Goal: Transaction & Acquisition: Purchase product/service

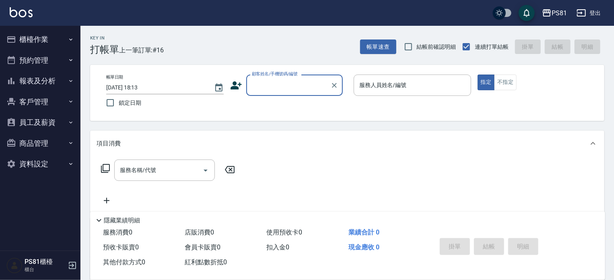
click at [56, 38] on button "櫃檯作業" at bounding box center [40, 39] width 74 height 21
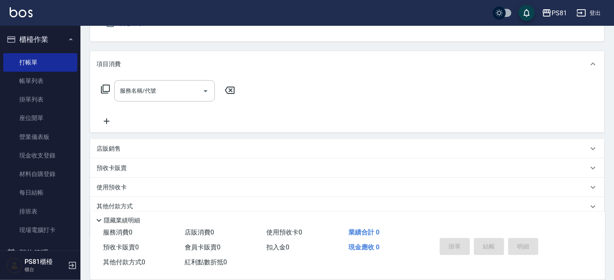
scroll to position [111, 0]
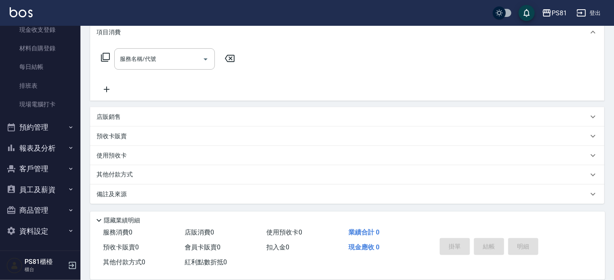
click at [57, 127] on button "預約管理" at bounding box center [40, 127] width 74 height 21
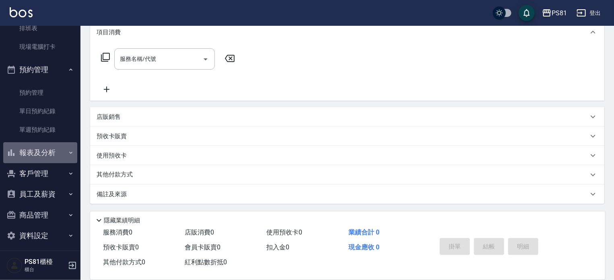
click at [61, 152] on button "報表及分析" at bounding box center [40, 152] width 74 height 21
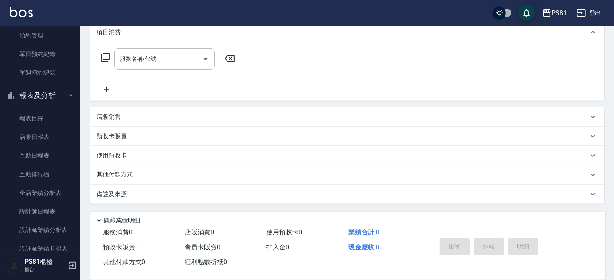
scroll to position [344, 0]
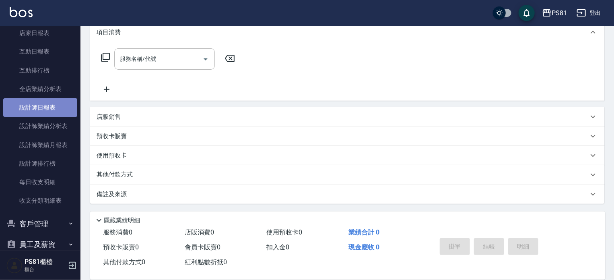
click at [58, 112] on link "設計師日報表" at bounding box center [40, 107] width 74 height 19
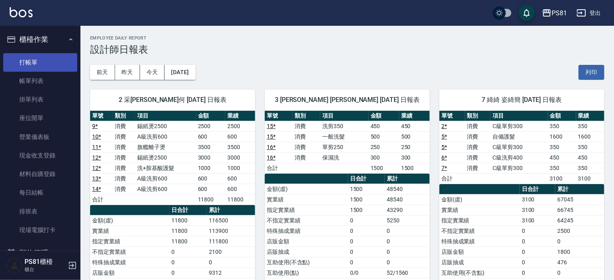
click at [31, 54] on link "打帳單" at bounding box center [40, 62] width 74 height 19
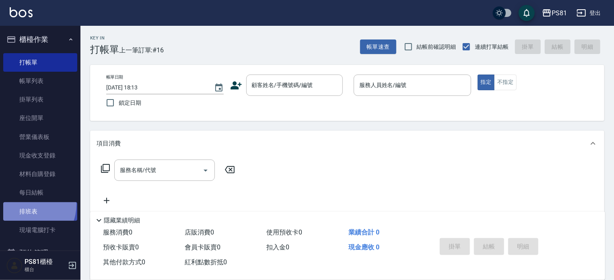
click at [24, 204] on link "排班表" at bounding box center [40, 211] width 74 height 19
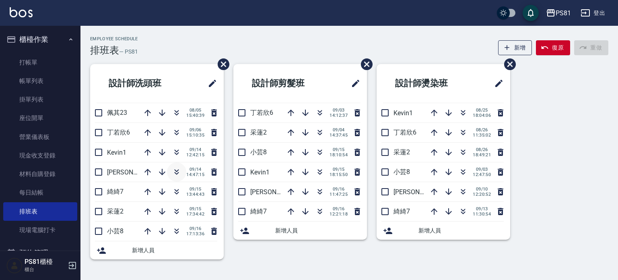
click at [179, 166] on button "button" at bounding box center [176, 171] width 19 height 19
click at [182, 211] on button "button" at bounding box center [176, 211] width 19 height 19
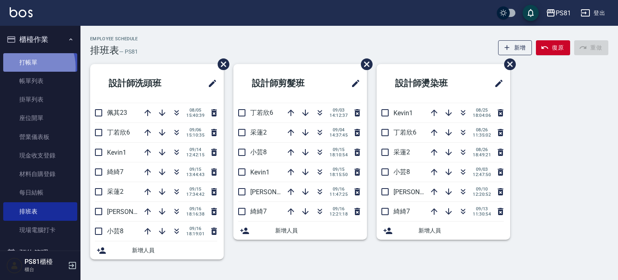
click at [26, 67] on link "打帳單" at bounding box center [40, 62] width 74 height 19
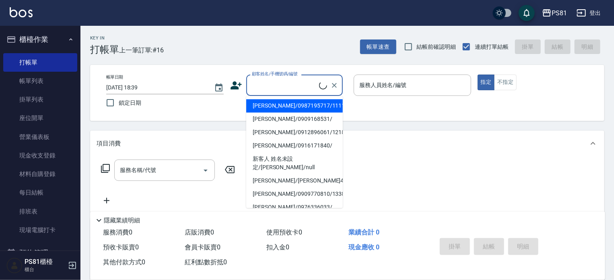
click at [288, 87] on input "顧客姓名/手機號碼/編號" at bounding box center [284, 85] width 69 height 14
click at [291, 103] on li "[PERSON_NAME]/0987195717/111111" at bounding box center [294, 105] width 97 height 13
type input "[PERSON_NAME]/0987195717/111111"
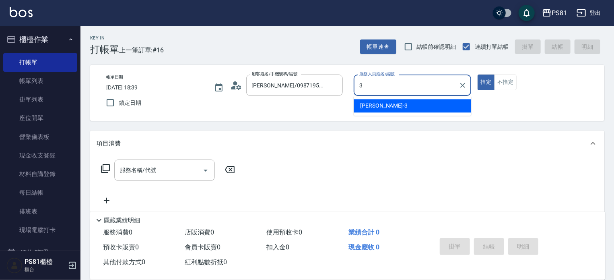
type input "[PERSON_NAME]-3"
type button "true"
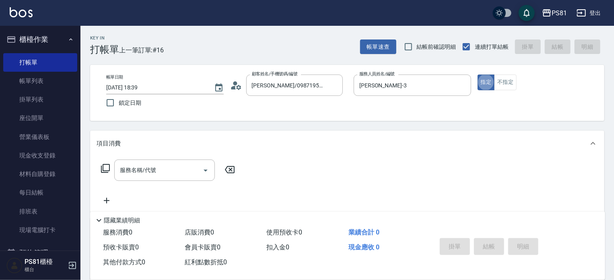
click at [129, 172] on input "服務名稱/代號" at bounding box center [158, 170] width 81 height 14
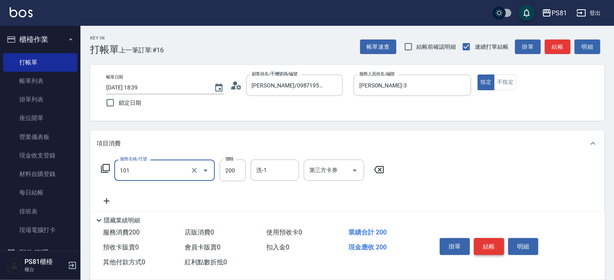
type input "一般洗髮(101)"
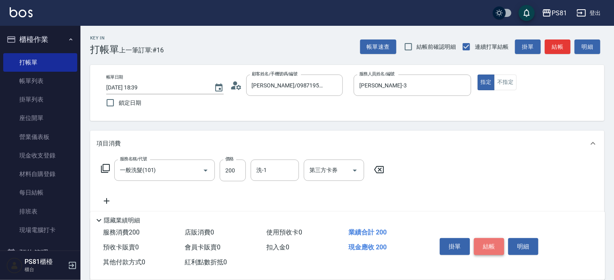
click at [497, 242] on button "結帳" at bounding box center [489, 246] width 30 height 17
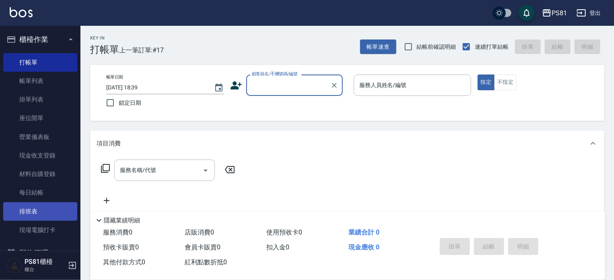
click at [54, 212] on link "排班表" at bounding box center [40, 211] width 74 height 19
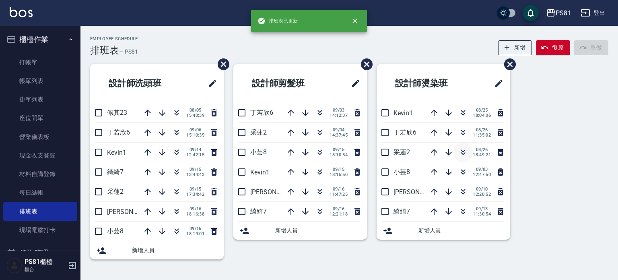
click at [463, 154] on icon "button" at bounding box center [463, 153] width 4 height 3
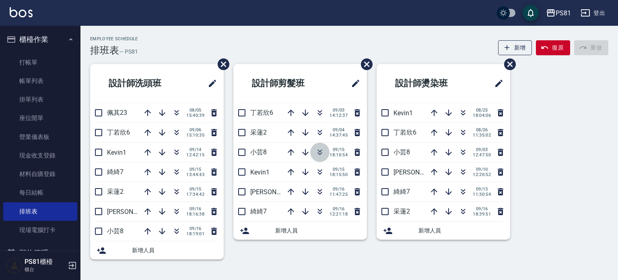
click at [319, 154] on icon "button" at bounding box center [320, 153] width 4 height 3
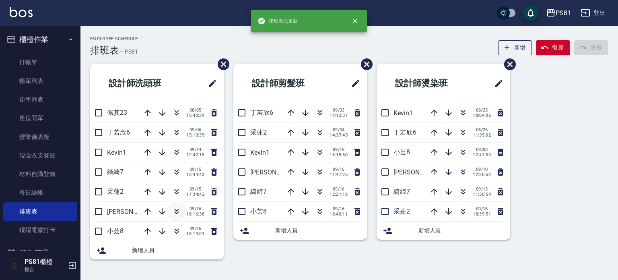
click at [177, 212] on icon "button" at bounding box center [177, 212] width 4 height 3
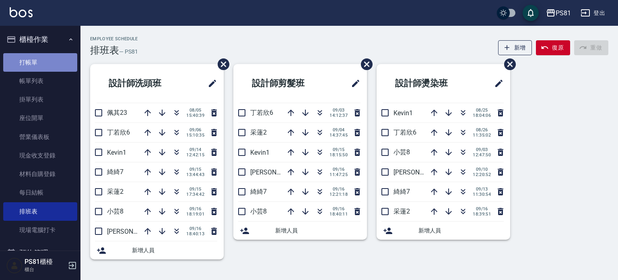
click at [48, 65] on link "打帳單" at bounding box center [40, 62] width 74 height 19
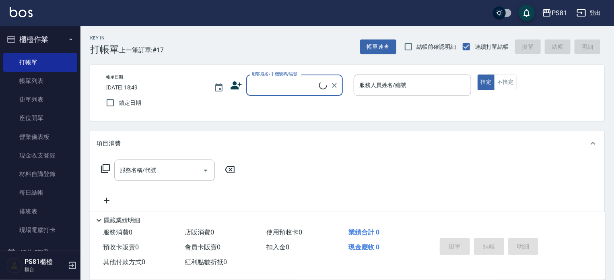
click at [293, 86] on input "顧客姓名/手機號碼/編號" at bounding box center [284, 85] width 69 height 14
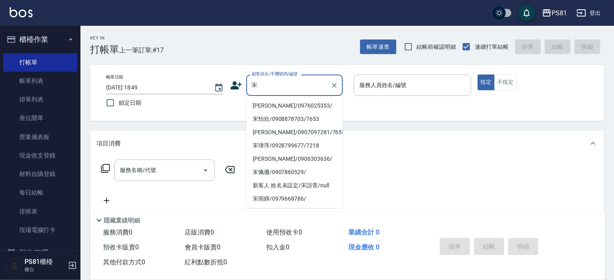
drag, startPoint x: 301, startPoint y: 106, endPoint x: 305, endPoint y: 105, distance: 4.1
click at [300, 105] on li "[PERSON_NAME]/0976025353/" at bounding box center [294, 105] width 97 height 13
type input "[PERSON_NAME]/0976025353/"
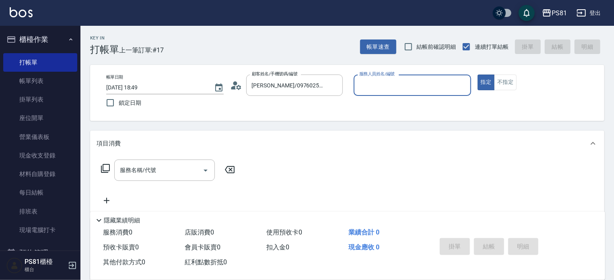
type input "小芸-8"
click at [183, 175] on input "服務名稱/代號" at bounding box center [158, 170] width 81 height 14
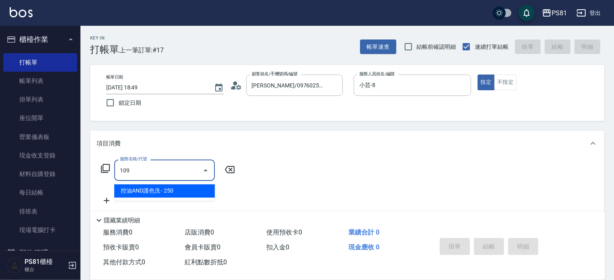
type input "控油AND護色洗(109)"
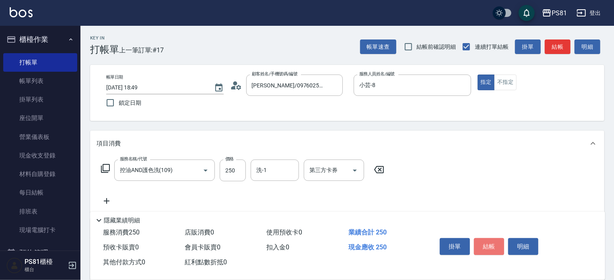
click at [474, 245] on button "結帳" at bounding box center [489, 246] width 30 height 17
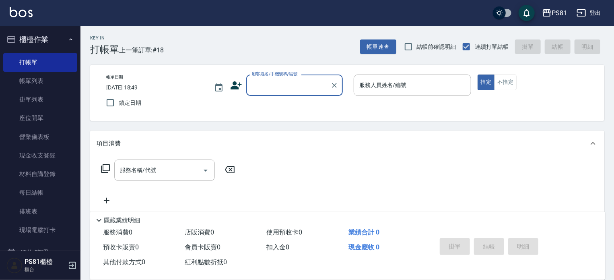
type input "ㄎ"
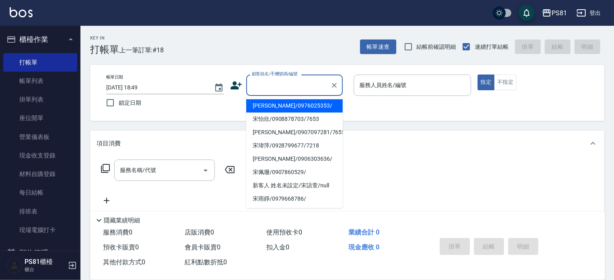
type input "ㄎ"
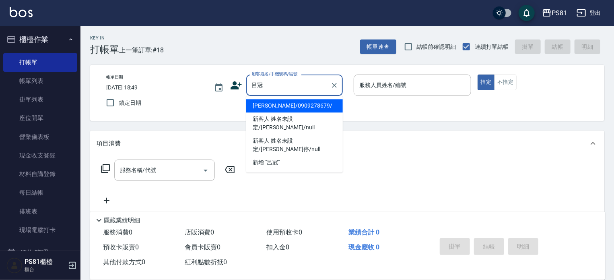
click at [277, 109] on li "[PERSON_NAME]/0909278679/" at bounding box center [294, 105] width 97 height 13
type input "[PERSON_NAME]/0909278679/"
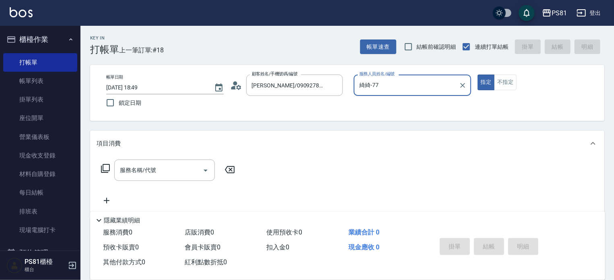
type input "綺綺-7"
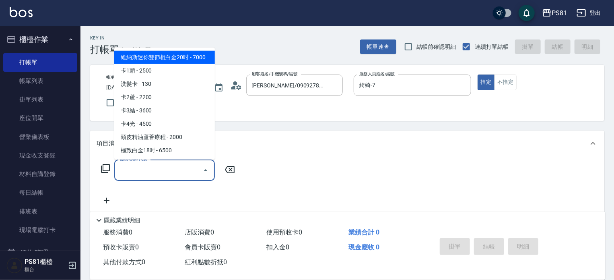
click at [164, 167] on input "服務名稱/代號" at bounding box center [158, 170] width 81 height 14
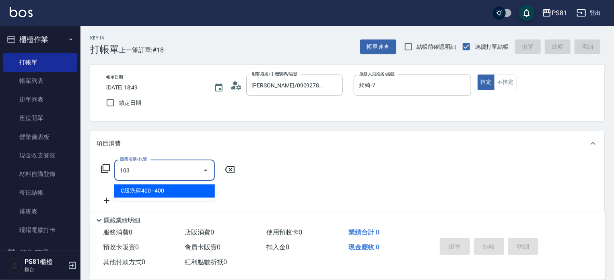
click at [160, 172] on input "103" at bounding box center [158, 170] width 81 height 14
click at [161, 184] on ul "C級單剪300 - 300" at bounding box center [164, 191] width 101 height 20
drag, startPoint x: 203, startPoint y: 191, endPoint x: 234, endPoint y: 181, distance: 32.3
click at [204, 189] on span "C級單剪300 - 300" at bounding box center [164, 190] width 101 height 13
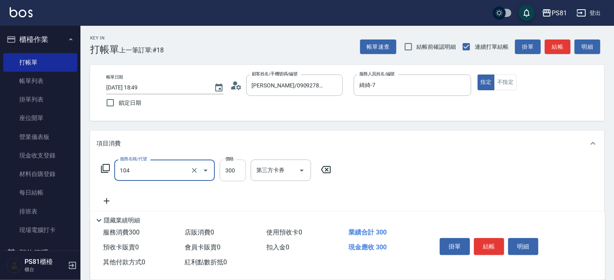
type input "C級單剪300(104)"
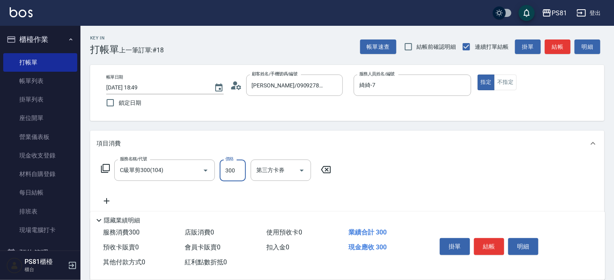
click at [244, 171] on input "300" at bounding box center [233, 170] width 26 height 22
type input "350"
click at [490, 238] on button "結帳" at bounding box center [489, 246] width 30 height 17
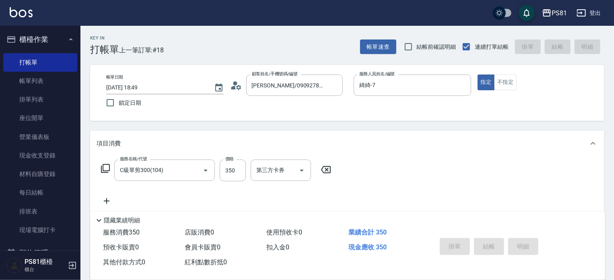
type input "[DATE] 19:12"
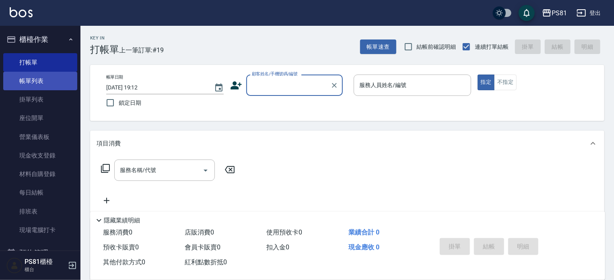
click at [43, 86] on link "帳單列表" at bounding box center [40, 81] width 74 height 19
